Goal: Information Seeking & Learning: Learn about a topic

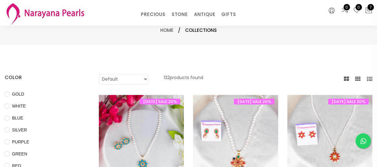
select select "INR"
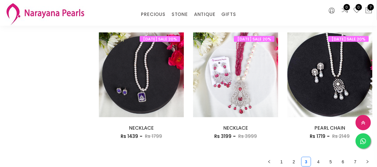
scroll to position [781, 0]
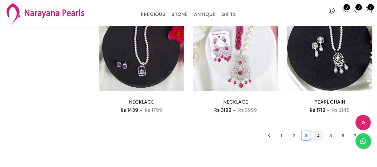
click at [315, 132] on link "4" at bounding box center [318, 135] width 9 height 9
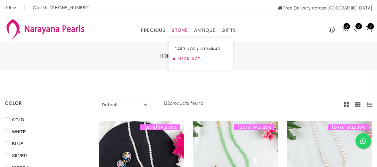
click at [184, 56] on link "NECKLACE" at bounding box center [201, 59] width 52 height 10
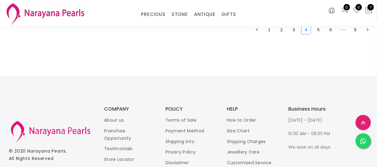
scroll to position [845, 0]
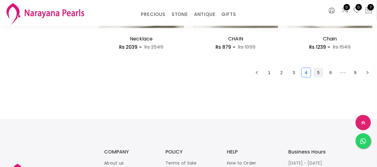
click at [318, 75] on link "5" at bounding box center [318, 72] width 9 height 9
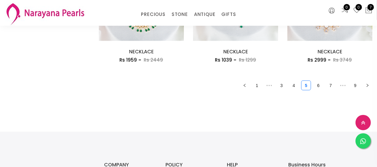
scroll to position [837, 0]
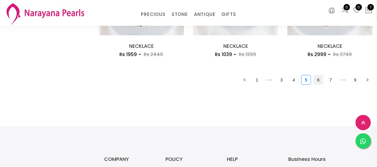
click at [314, 82] on link "6" at bounding box center [318, 80] width 9 height 9
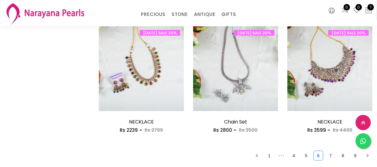
scroll to position [809, 0]
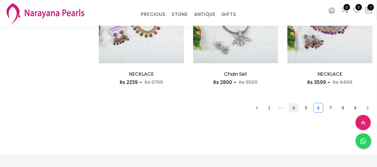
click at [292, 106] on link "4" at bounding box center [293, 107] width 9 height 9
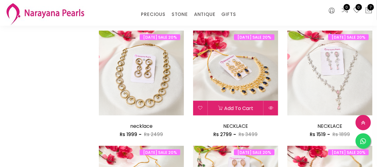
scroll to position [781, 0]
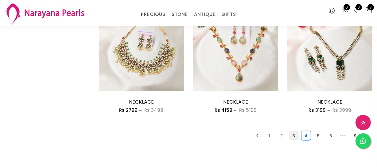
click at [297, 135] on link "3" at bounding box center [293, 135] width 9 height 9
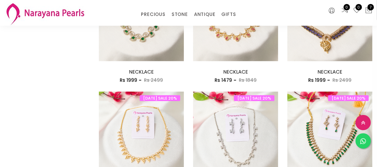
scroll to position [586, 0]
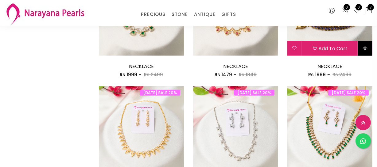
click at [365, 51] on button at bounding box center [365, 48] width 14 height 15
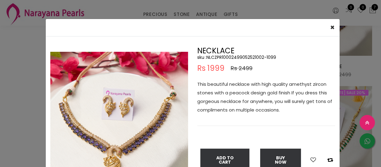
click at [269, 97] on p "This beautiful necklace with high quality amethyst zircon stones with a peacock…" at bounding box center [266, 97] width 138 height 34
click at [270, 94] on p "This beautiful necklace with high quality amethyst zircon stones with a peacock…" at bounding box center [266, 97] width 138 height 34
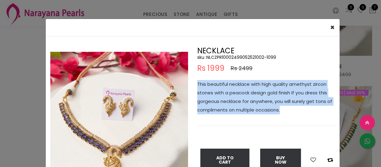
click at [270, 94] on p "This beautiful necklace with high quality amethyst zircon stones with a peacock…" at bounding box center [266, 97] width 138 height 34
copy p "This beautiful necklace with high quality amethyst zircon stones with a peacock…"
click at [13, 126] on div "× Close Double (click / press) on the image to zoom (in / out). NECKLACE sku : …" at bounding box center [190, 83] width 381 height 167
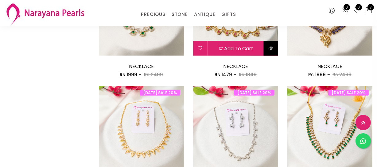
click at [270, 52] on button at bounding box center [271, 48] width 14 height 15
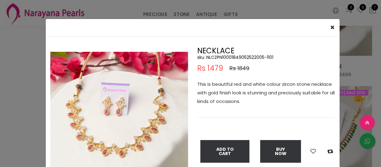
click at [251, 86] on p "This is beautiful red and white colour zircon stone necklace with gold finish l…" at bounding box center [266, 93] width 138 height 26
click at [237, 84] on p "This is beautiful red and white colour zircon stone necklace with gold finish l…" at bounding box center [266, 93] width 138 height 26
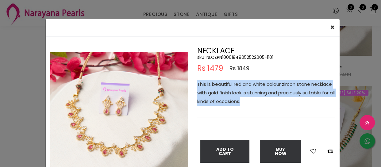
click at [237, 84] on p "This is beautiful red and white colour zircon stone necklace with gold finish l…" at bounding box center [266, 93] width 138 height 26
copy p "This is beautiful red and white colour zircon stone necklace with gold finish l…"
click at [15, 100] on div "× Close Double (click / press) on the image to zoom (in / out). NECKLACE sku : …" at bounding box center [190, 83] width 381 height 167
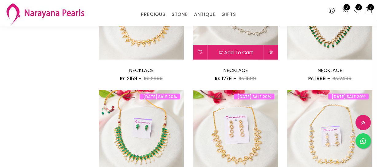
scroll to position [809, 0]
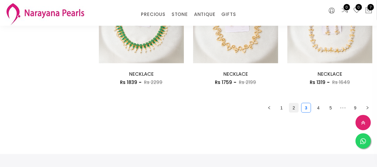
click at [295, 109] on link "2" at bounding box center [293, 107] width 9 height 9
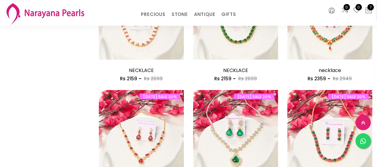
scroll to position [837, 0]
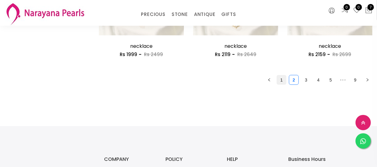
click at [282, 80] on link "1" at bounding box center [281, 80] width 9 height 9
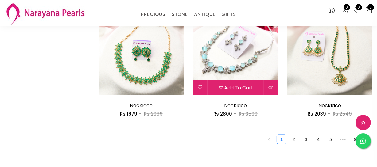
scroll to position [725, 0]
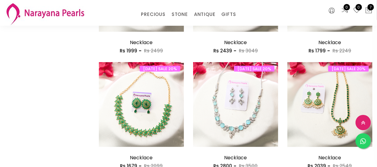
click at [176, 25] on div "PRECIOUS CUSTOM MADE-GEMS PRECIOUS [PERSON_NAME] EARRINGS / JHUMKAS NECKLACE AN…" at bounding box center [188, 13] width 377 height 26
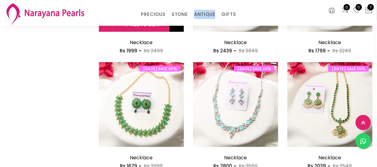
click at [177, 28] on button at bounding box center [176, 24] width 14 height 15
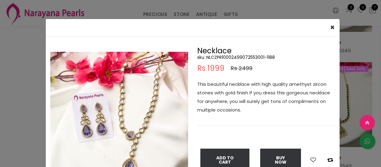
click at [240, 93] on p "This beautiful necklace with high quality amethyst zircon stones with gold fini…" at bounding box center [266, 97] width 138 height 34
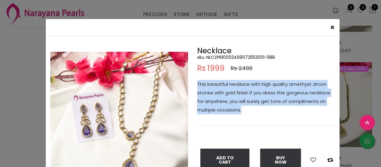
click at [240, 93] on p "This beautiful necklace with high quality amethyst zircon stones with gold fini…" at bounding box center [266, 97] width 138 height 34
copy p "This beautiful necklace with high quality amethyst zircon stones with gold fini…"
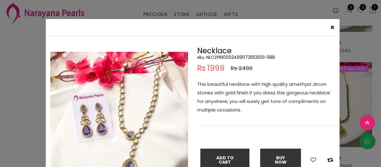
drag, startPoint x: 3, startPoint y: 69, endPoint x: 10, endPoint y: 66, distance: 8.1
click at [3, 69] on div "× Close Double (click / press) on the image to zoom (in / out). Necklace sku : …" at bounding box center [190, 83] width 381 height 167
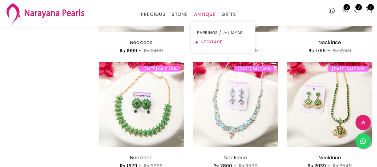
click at [205, 40] on link "NECKLACE" at bounding box center [223, 41] width 52 height 9
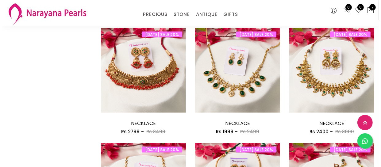
scroll to position [753, 0]
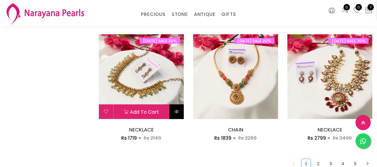
click at [178, 113] on icon at bounding box center [176, 111] width 5 height 5
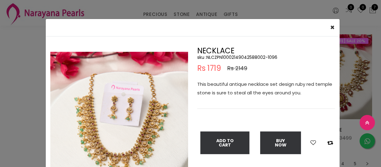
click at [234, 92] on p "This beautiful antique necklace set design ruby red temple stone is sure to ste…" at bounding box center [266, 88] width 138 height 17
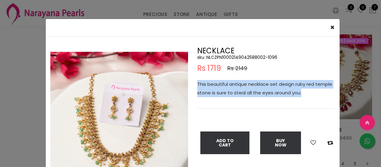
click at [234, 92] on p "This beautiful antique necklace set design ruby red temple stone is sure to ste…" at bounding box center [266, 88] width 138 height 17
copy p "This beautiful antique necklace set design ruby red temple stone is sure to ste…"
